Goal: Communication & Community: Answer question/provide support

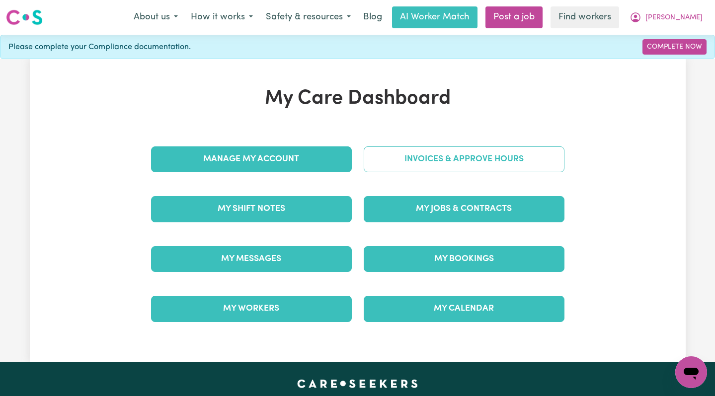
click at [469, 154] on link "Invoices & Approve Hours" at bounding box center [464, 160] width 201 height 26
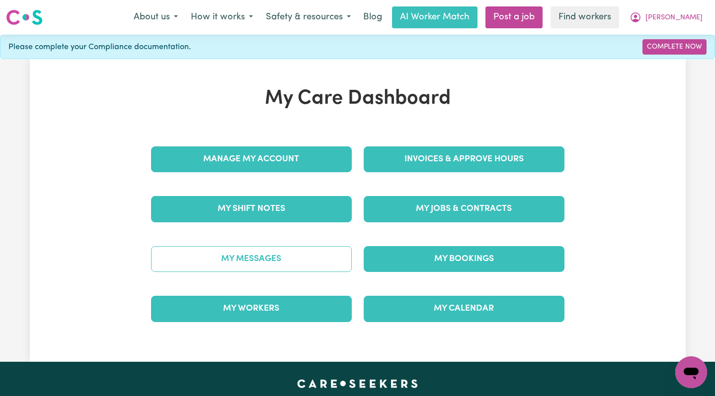
click at [250, 262] on link "My Messages" at bounding box center [251, 259] width 201 height 26
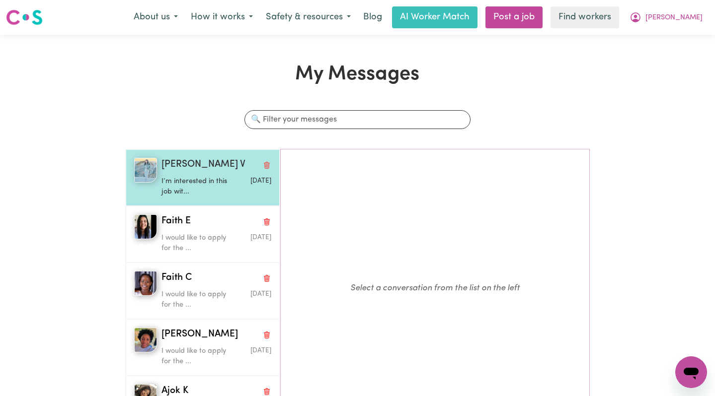
click at [220, 177] on p "I’m interested in this job wit..." at bounding box center [197, 186] width 73 height 21
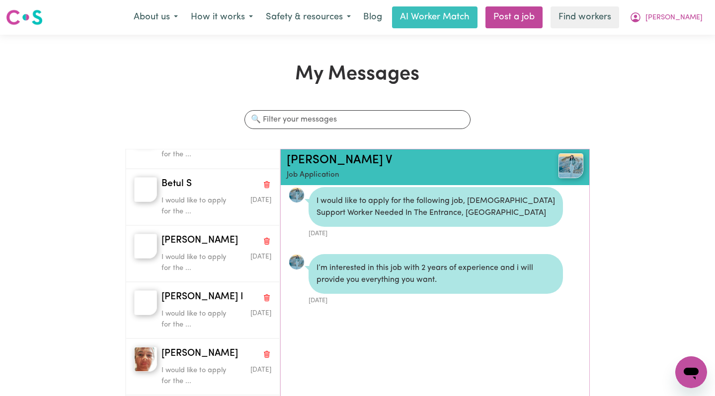
scroll to position [321, 0]
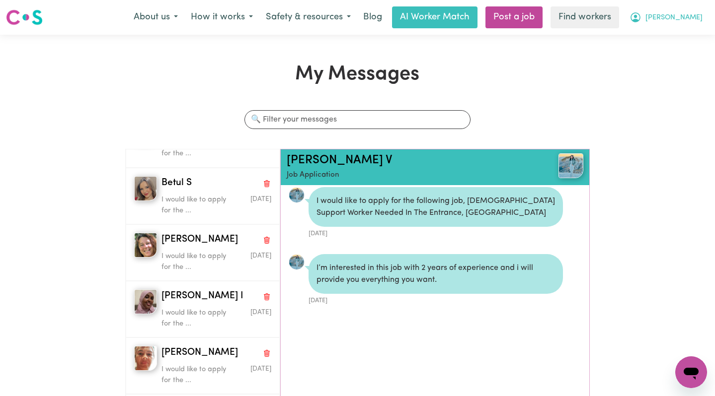
click at [641, 20] on icon "My Account" at bounding box center [635, 17] width 12 height 12
click at [674, 58] on link "Logout" at bounding box center [669, 57] width 78 height 19
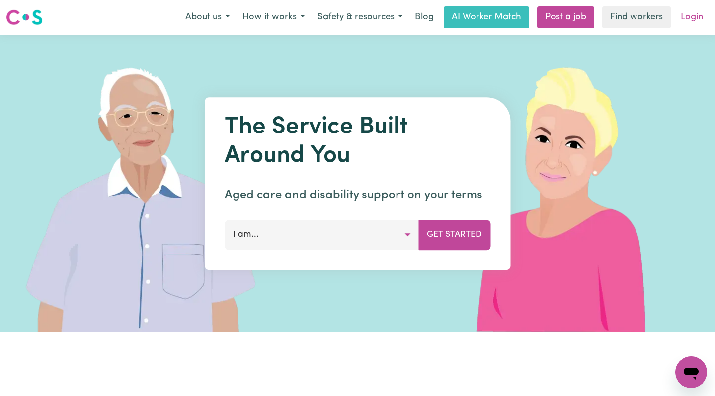
click at [696, 14] on link "Login" at bounding box center [692, 17] width 34 height 22
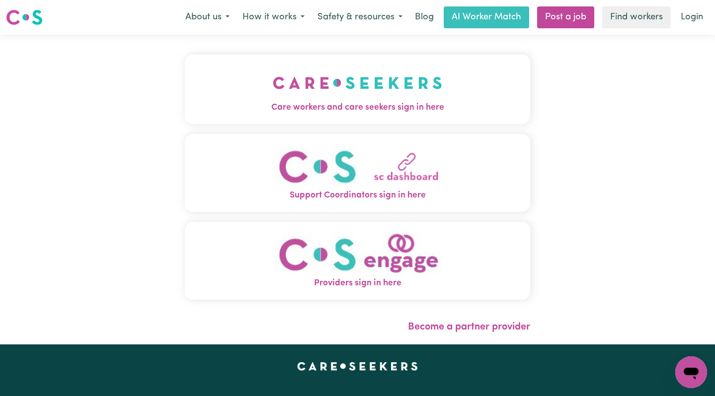
click at [318, 92] on img "Care workers and care seekers sign in here" at bounding box center [357, 83] width 169 height 37
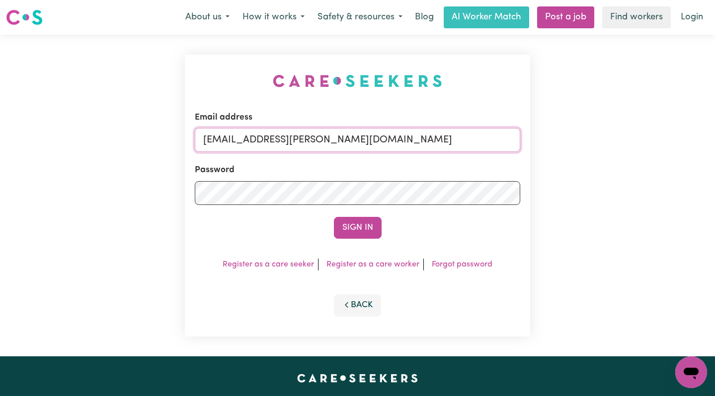
drag, startPoint x: 462, startPoint y: 138, endPoint x: 253, endPoint y: 145, distance: 208.3
click at [253, 145] on input "[EMAIL_ADDRESS][PERSON_NAME][DOMAIN_NAME]" at bounding box center [358, 140] width 326 height 24
paste input "LorraineSullivanYS"
type input "[EMAIL_ADDRESS][DOMAIN_NAME]"
click at [334, 217] on button "Sign In" at bounding box center [358, 228] width 48 height 22
